Goal: Navigation & Orientation: Find specific page/section

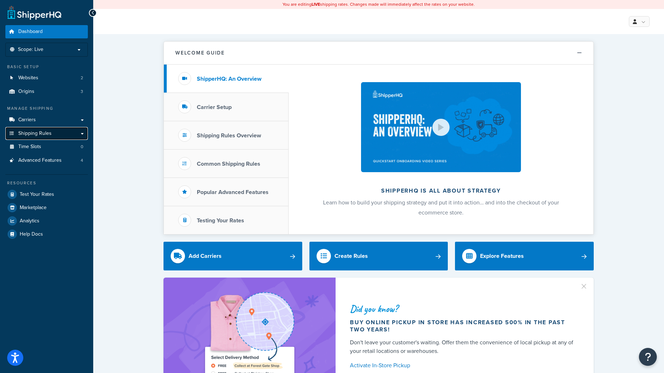
click at [48, 136] on span "Shipping Rules" at bounding box center [34, 133] width 33 height 6
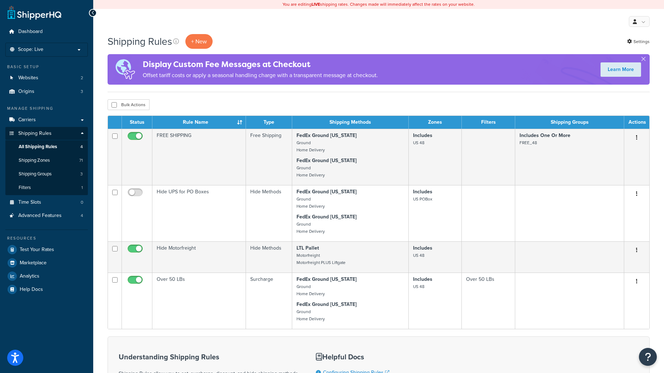
click at [95, 119] on div "Shipping Rules + New Settings Display Custom Fee Messages at Checkout Offset ta…" at bounding box center [378, 262] width 571 height 456
click at [49, 143] on link "All Shipping Rules 4" at bounding box center [46, 146] width 82 height 13
click at [34, 145] on span "All Shipping Rules" at bounding box center [38, 147] width 38 height 6
click at [34, 161] on span "Shipping Zones" at bounding box center [34, 160] width 31 height 6
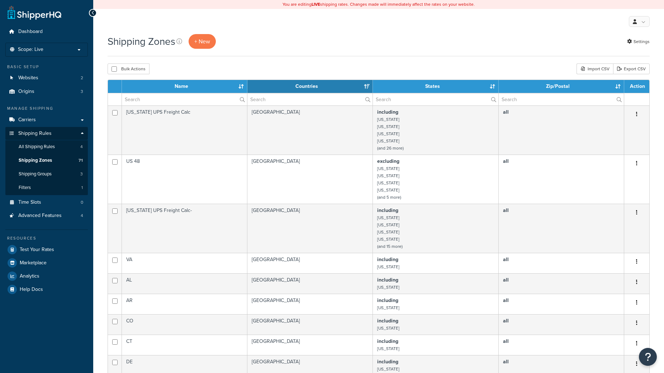
select select "15"
drag, startPoint x: 28, startPoint y: 160, endPoint x: 20, endPoint y: 165, distance: 9.5
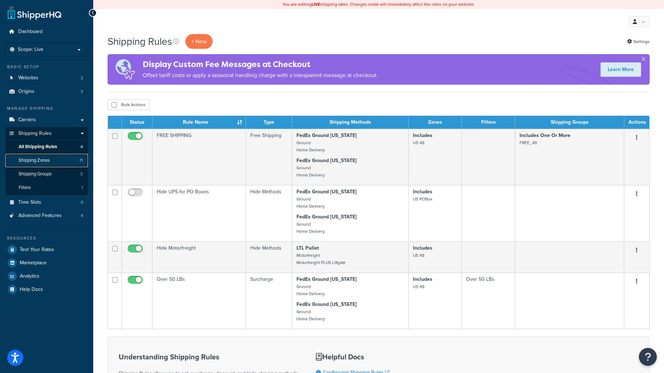
click at [59, 157] on link "Shipping Zones 71" at bounding box center [46, 160] width 82 height 13
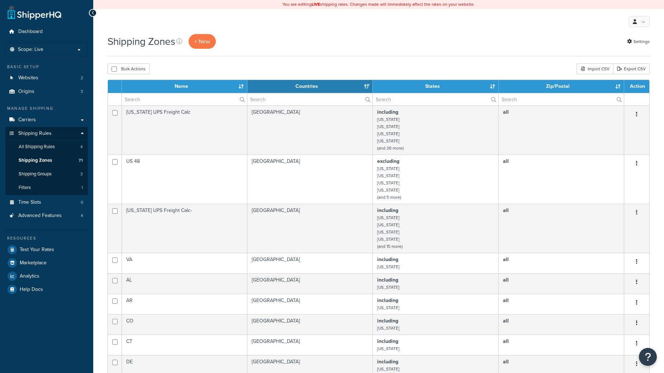
select select "15"
